Goal: Task Accomplishment & Management: Manage account settings

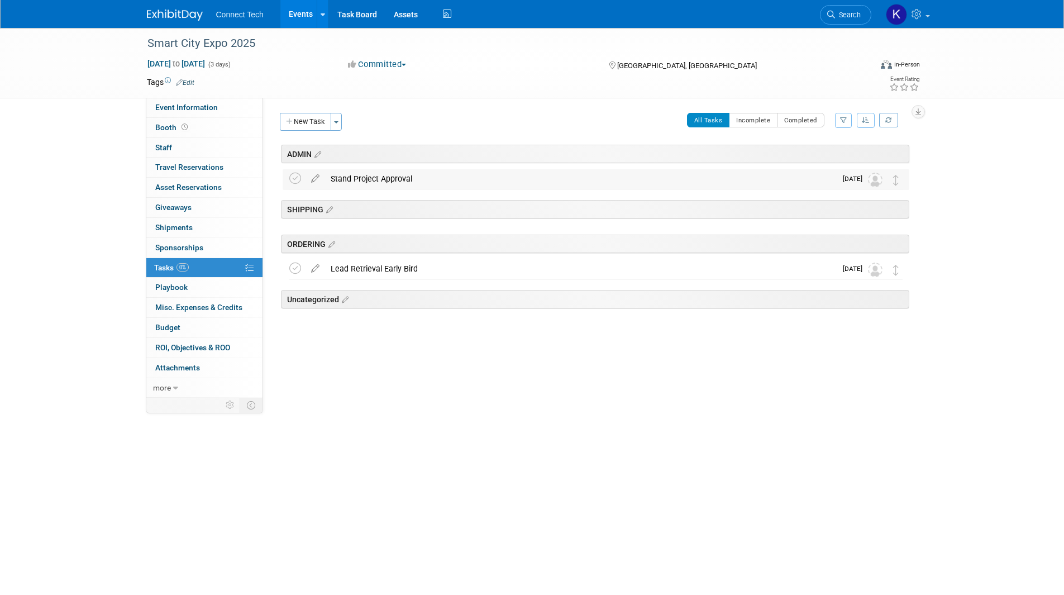
click at [854, 178] on span "Oct 10" at bounding box center [854, 179] width 25 height 8
click at [314, 179] on icon at bounding box center [315, 176] width 20 height 14
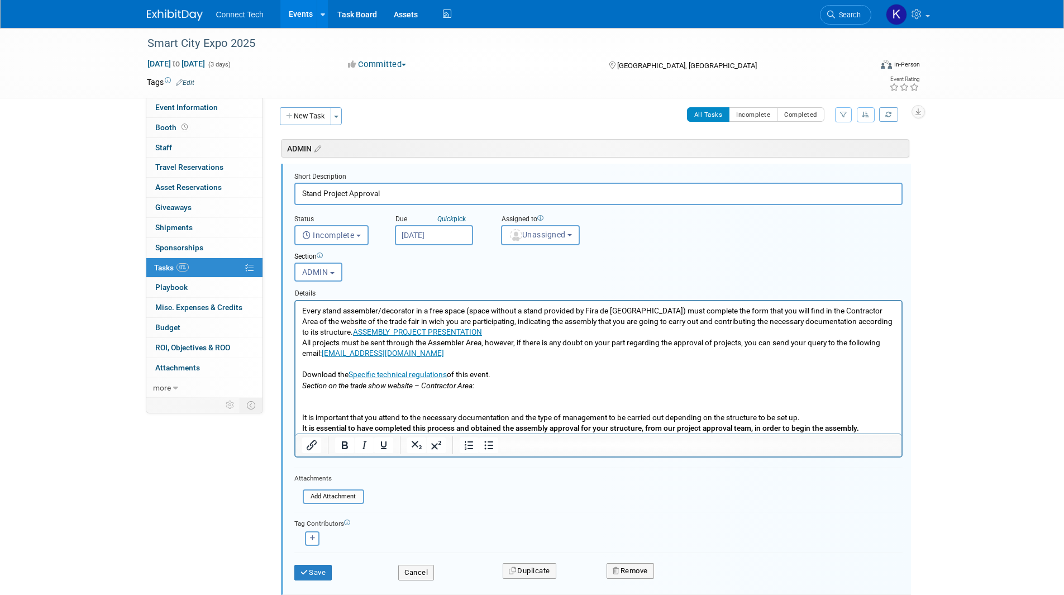
click at [427, 241] on input "Oct 10, 2025" at bounding box center [434, 235] width 78 height 20
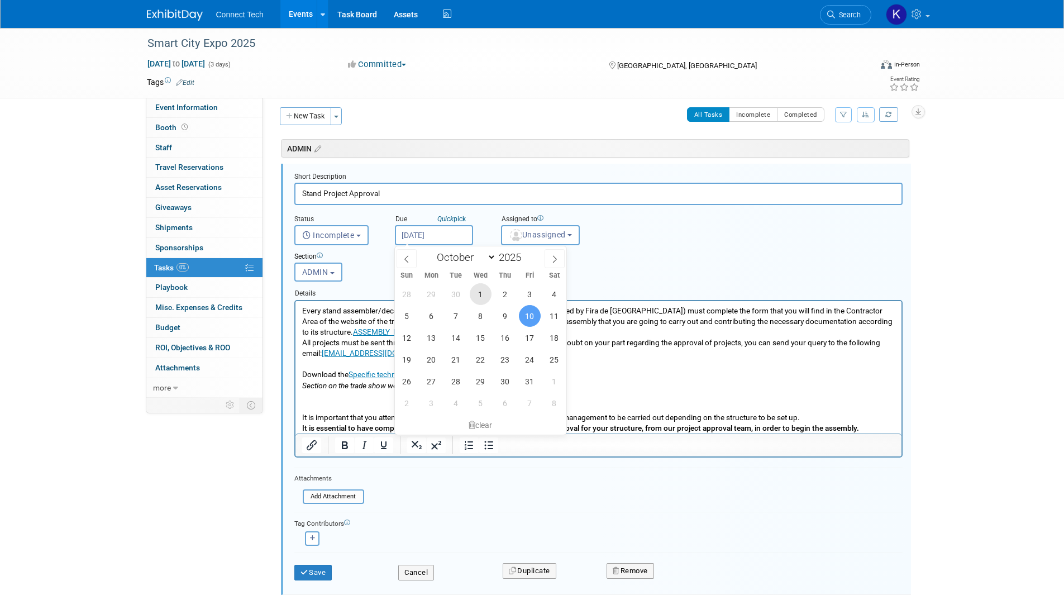
click at [483, 294] on span "1" at bounding box center [481, 294] width 22 height 22
type input "Oct 1, 2025"
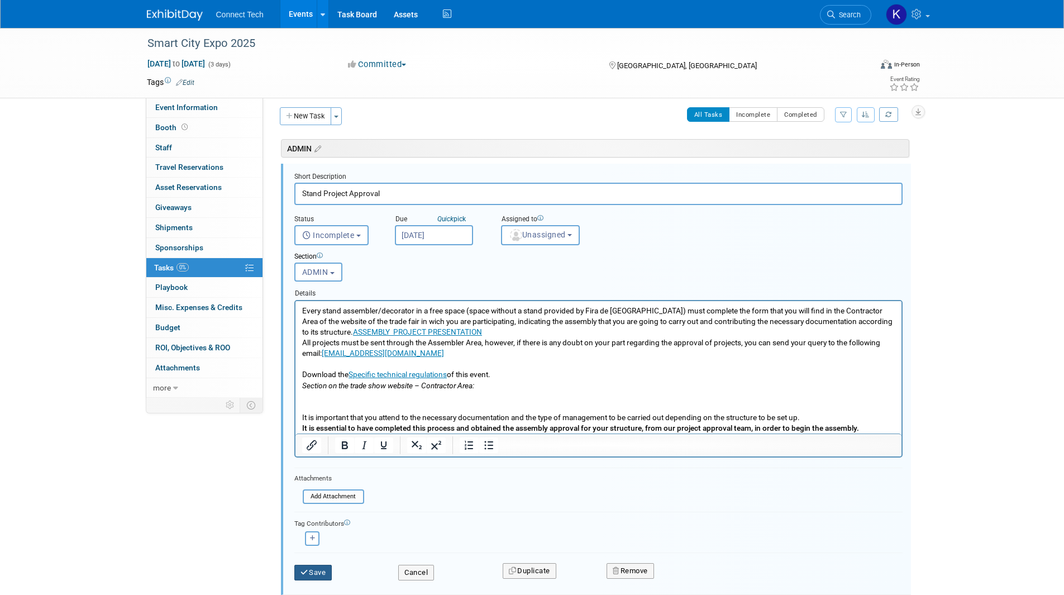
click at [319, 571] on button "Save" at bounding box center [313, 572] width 38 height 16
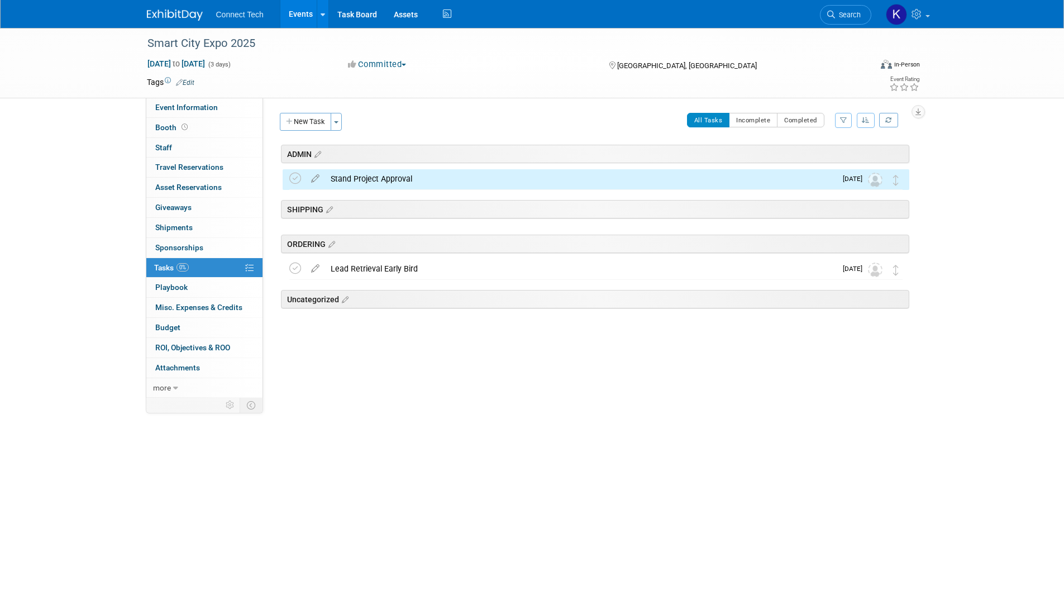
click at [152, 539] on body "Connect Tech Events Add Event Bulk Upload Events Shareable Event Boards Recentl…" at bounding box center [532, 297] width 1064 height 595
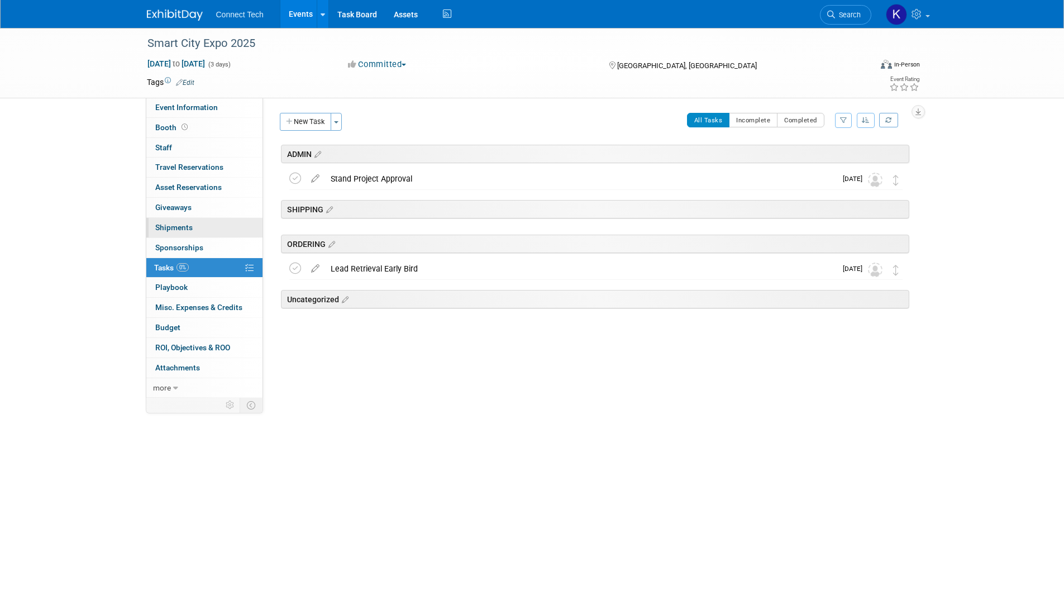
click at [202, 231] on link "0 Shipments 0" at bounding box center [204, 228] width 116 height 20
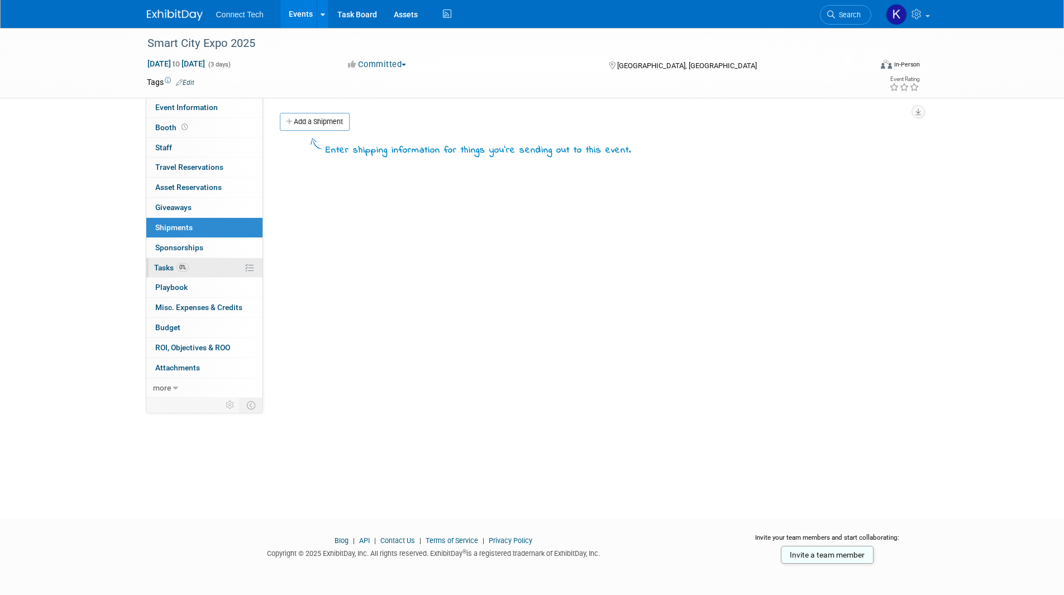
click at [204, 264] on link "0% Tasks 0%" at bounding box center [204, 268] width 116 height 20
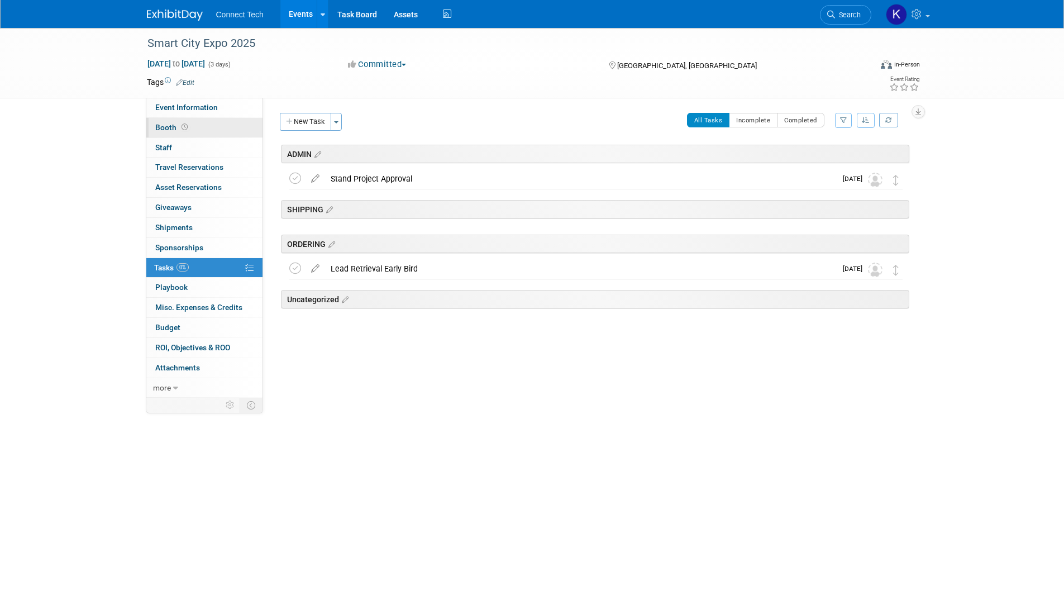
click at [213, 135] on link "Booth" at bounding box center [204, 128] width 116 height 20
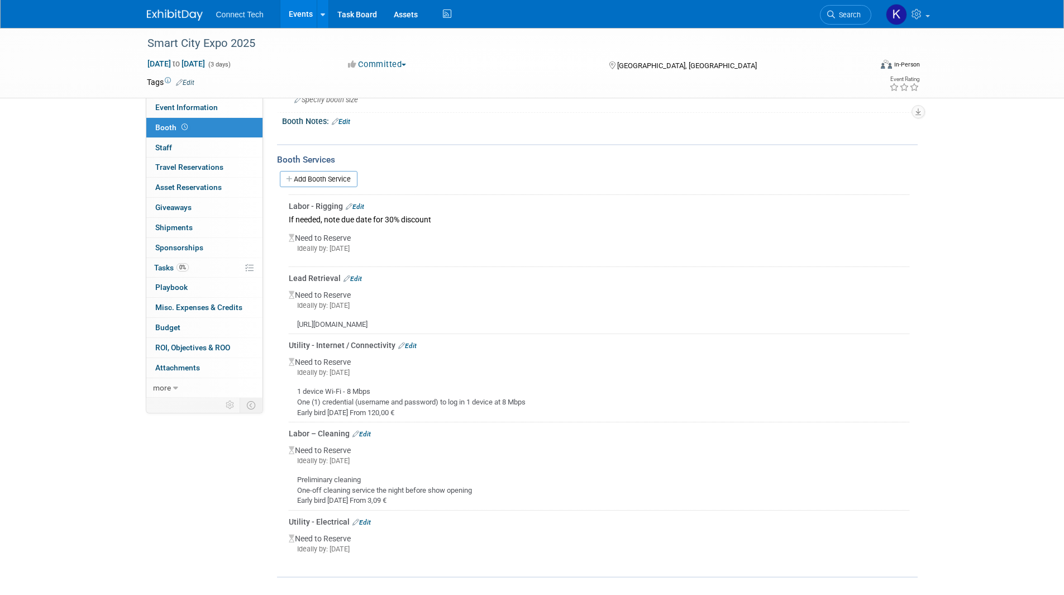
scroll to position [117, 0]
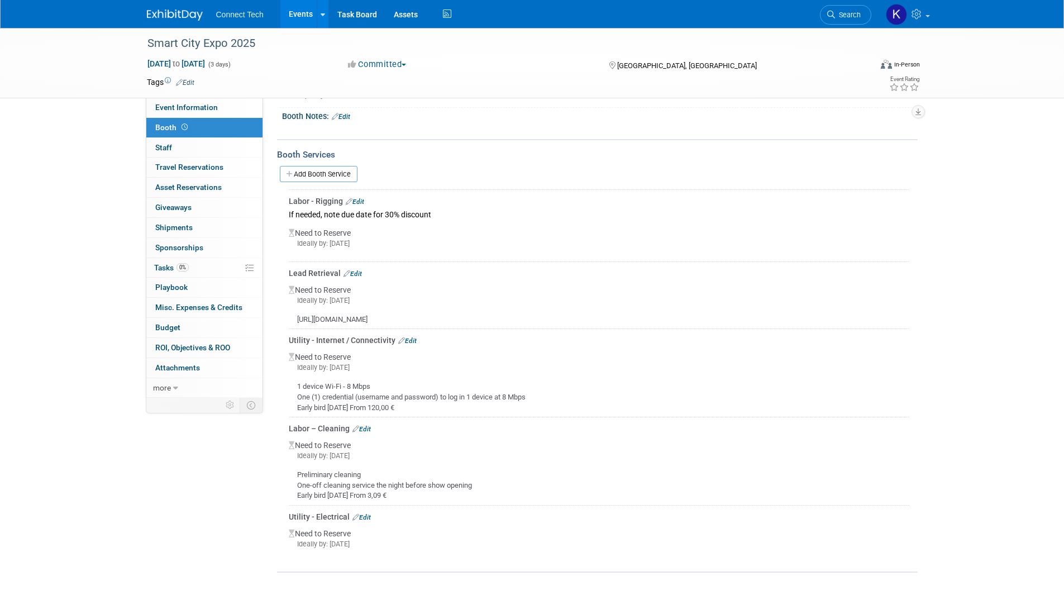
click at [175, 19] on img at bounding box center [175, 14] width 56 height 11
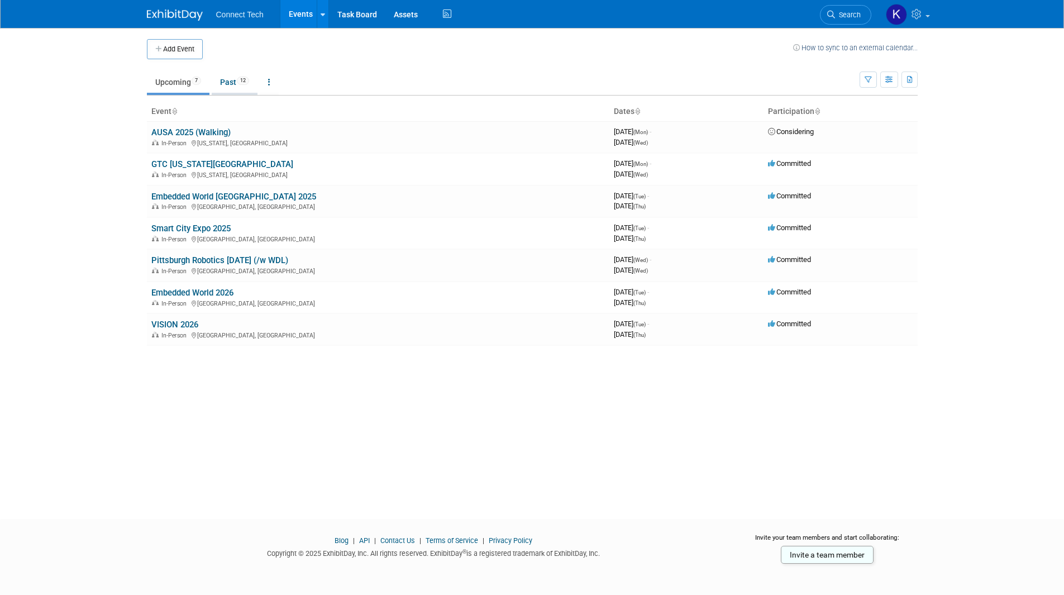
click at [237, 84] on link "Past 12" at bounding box center [235, 81] width 46 height 21
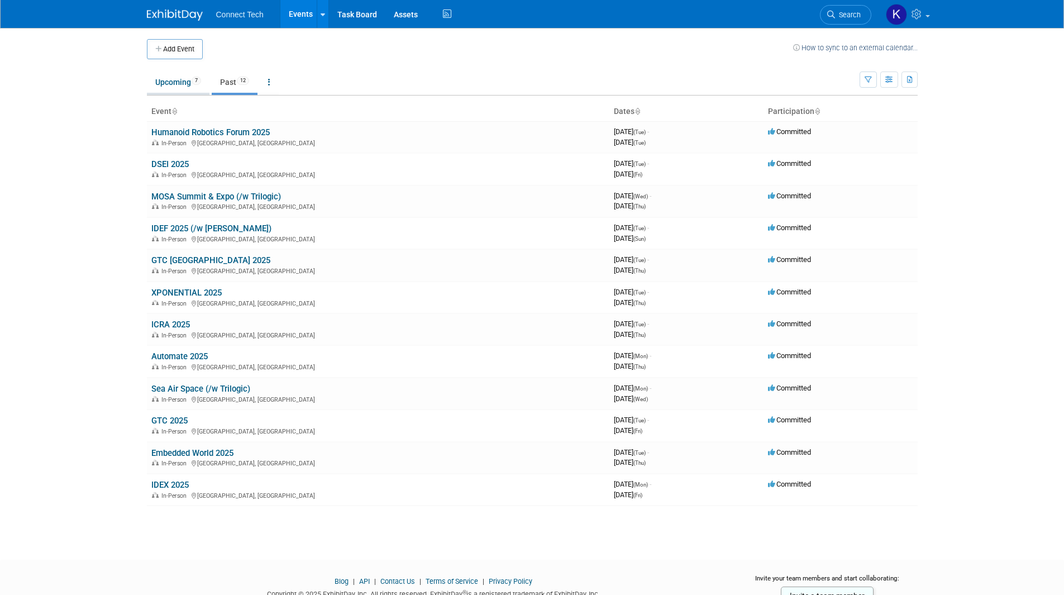
click at [178, 79] on link "Upcoming 7" at bounding box center [178, 81] width 63 height 21
